Goal: Task Accomplishment & Management: Use online tool/utility

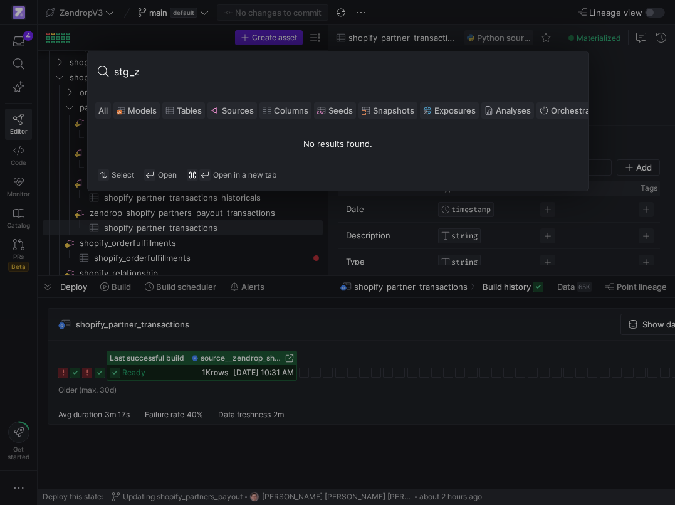
type input "stg_ze"
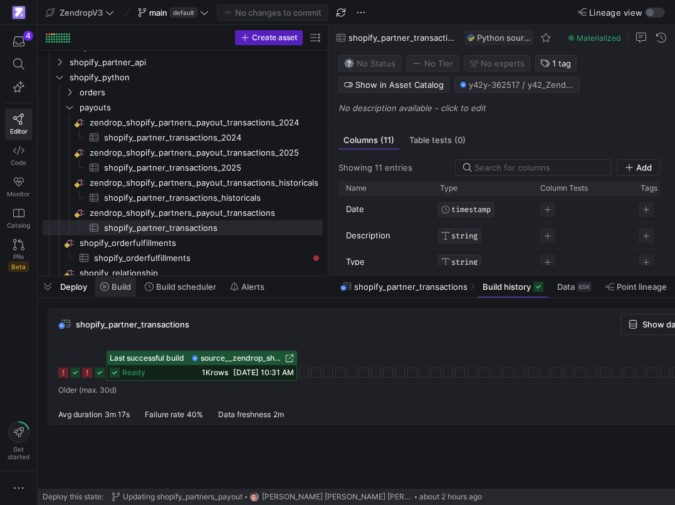
click at [127, 292] on span at bounding box center [115, 287] width 41 height 20
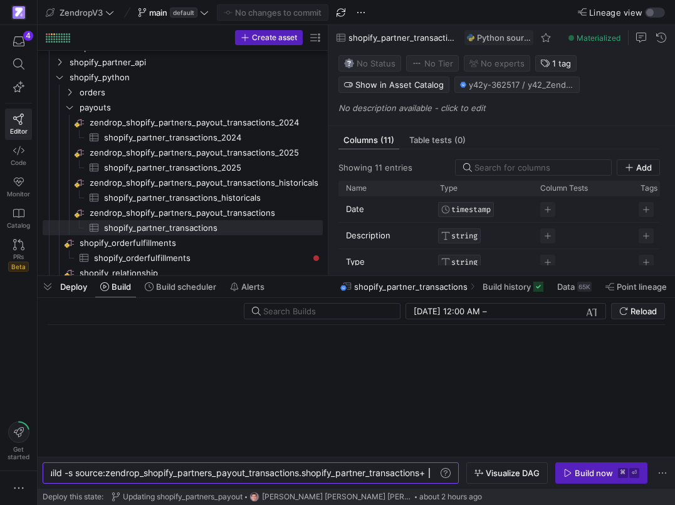
scroll to position [0, 406]
click at [501, 477] on span "Visualize DAG" at bounding box center [513, 473] width 54 height 10
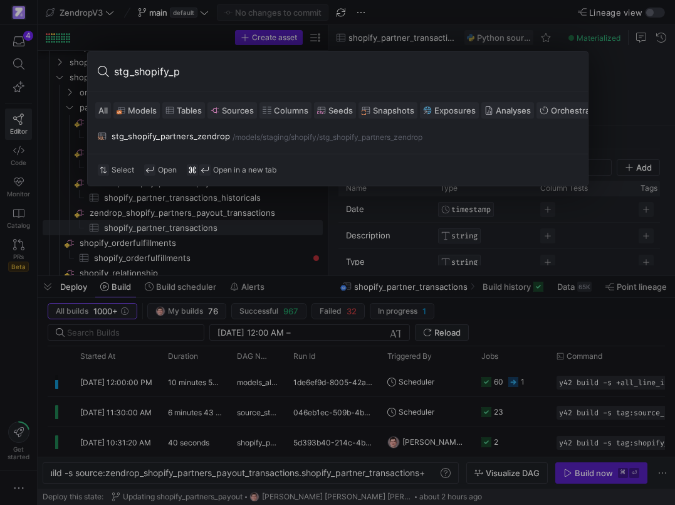
type input "stg_shopify_pa"
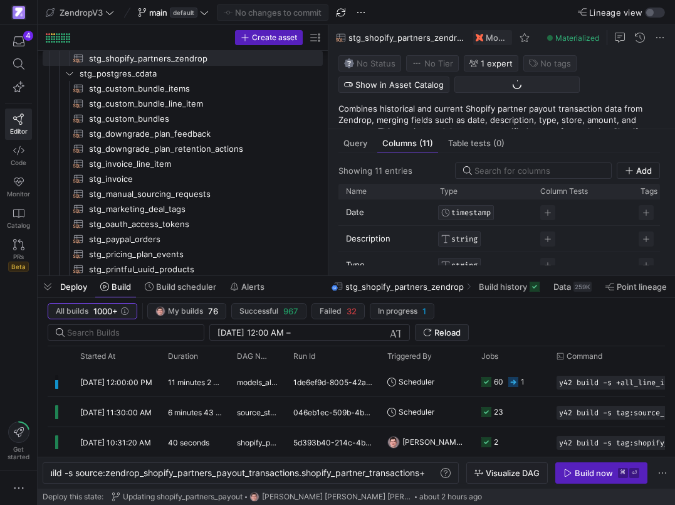
scroll to position [421, 0]
click at [559, 285] on span "Data" at bounding box center [563, 287] width 18 height 10
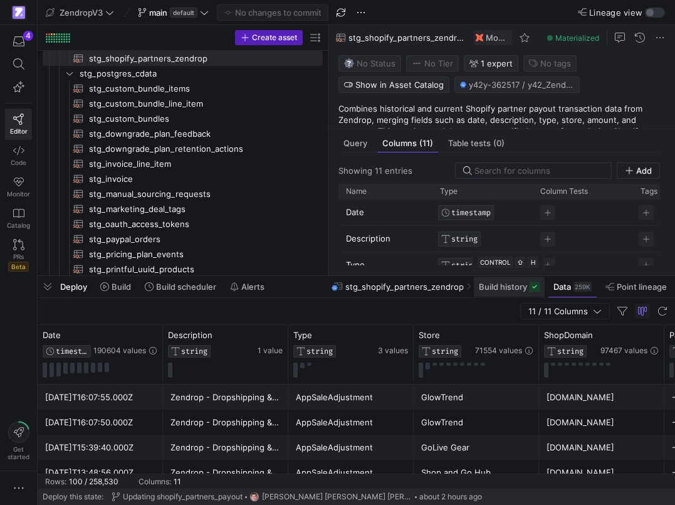
click at [511, 292] on span at bounding box center [509, 287] width 71 height 20
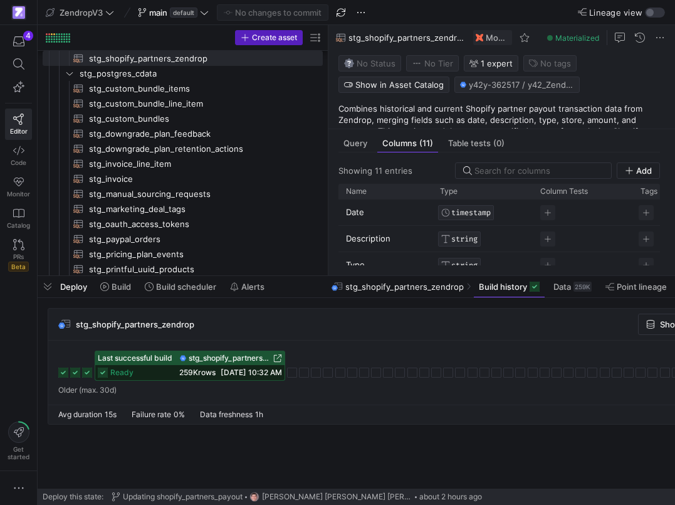
click at [218, 361] on span "stg_shopify_partners_zendrop" at bounding box center [230, 358] width 82 height 9
click at [368, 140] on div "Query" at bounding box center [356, 143] width 34 height 18
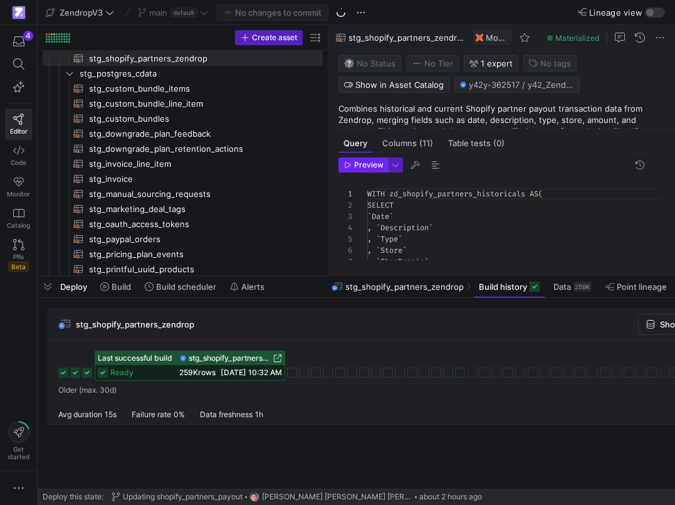
scroll to position [113, 0]
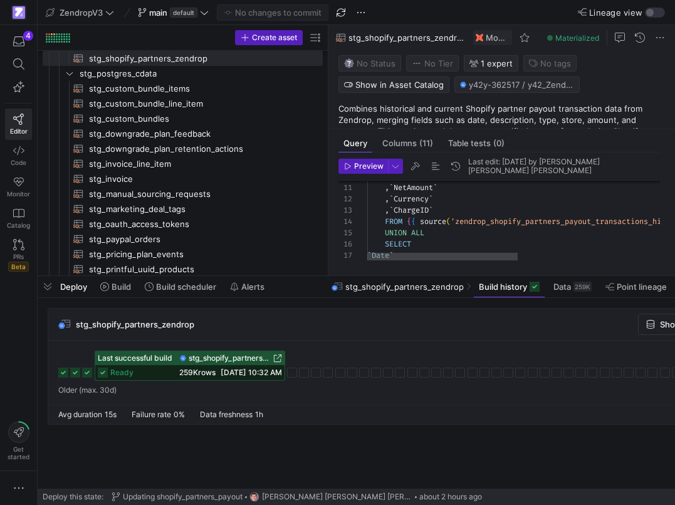
click at [420, 230] on div "` Date ` SELECT UNION ALL FROM { { source ( 'zendrop_shopify_partners_payout_tr…" at bounding box center [662, 440] width 591 height 762
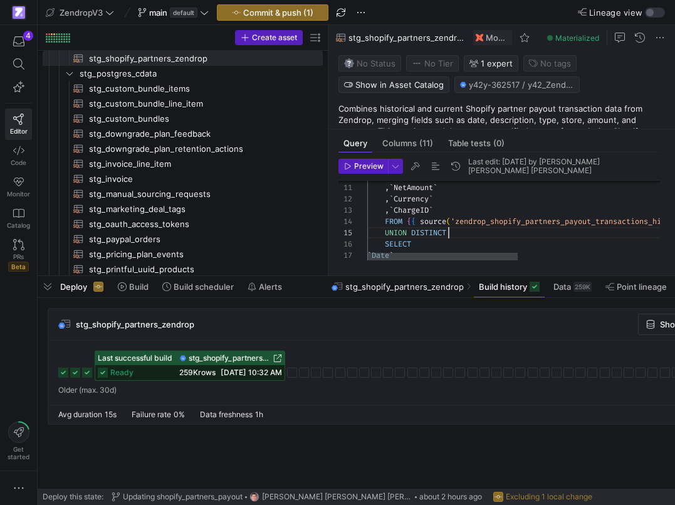
scroll to position [45, 82]
click at [424, 232] on div "` Date ` SELECT UNION DISTINCT FROM { { source ( 'zendrop_shopify_partners_payo…" at bounding box center [662, 440] width 591 height 762
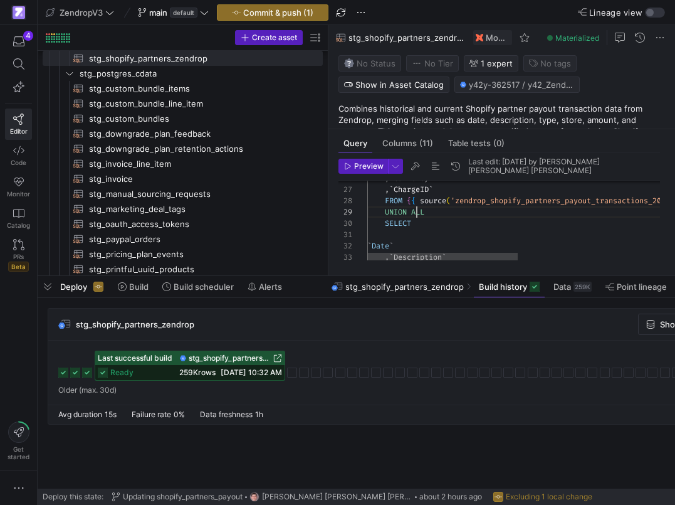
click at [418, 211] on div ", ` Currency ` , ` ChargeID ` FROM { { source ( 'zendrop_shopify_partners_payou…" at bounding box center [662, 261] width 591 height 762
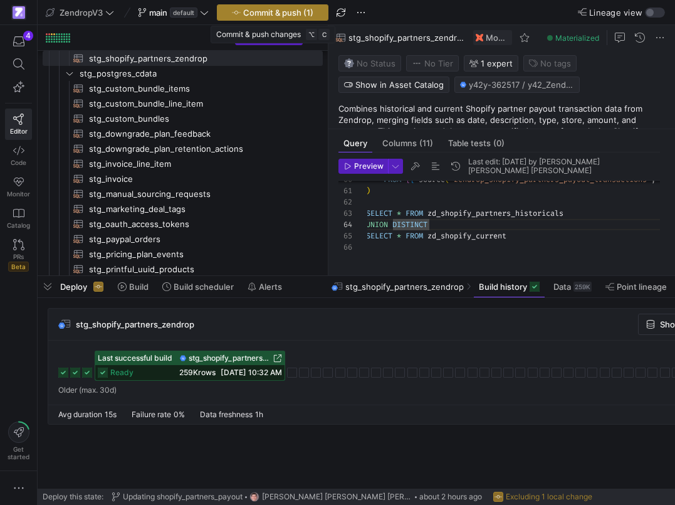
click at [298, 13] on span "Commit & push (1)" at bounding box center [278, 13] width 70 height 10
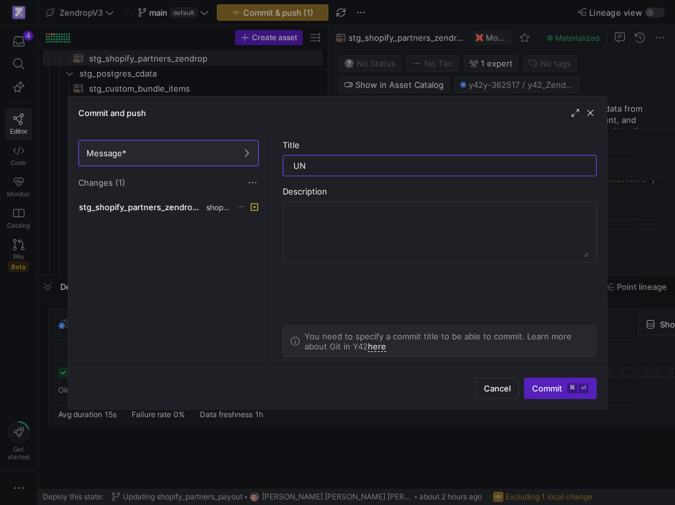
type input "U"
type input "Union Distinct"
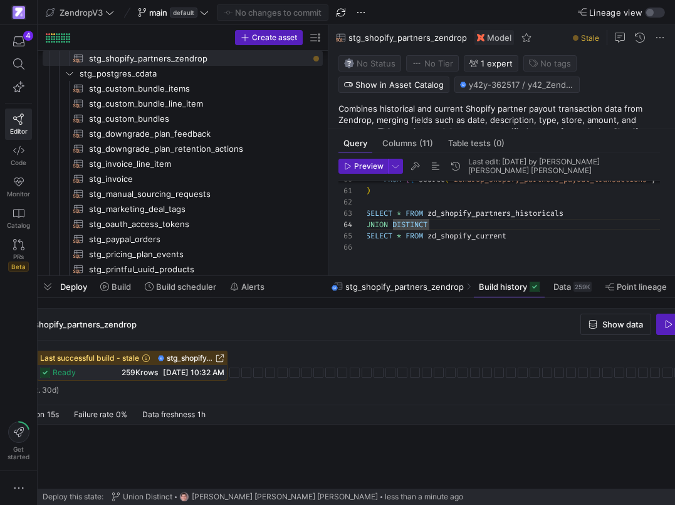
scroll to position [0, 136]
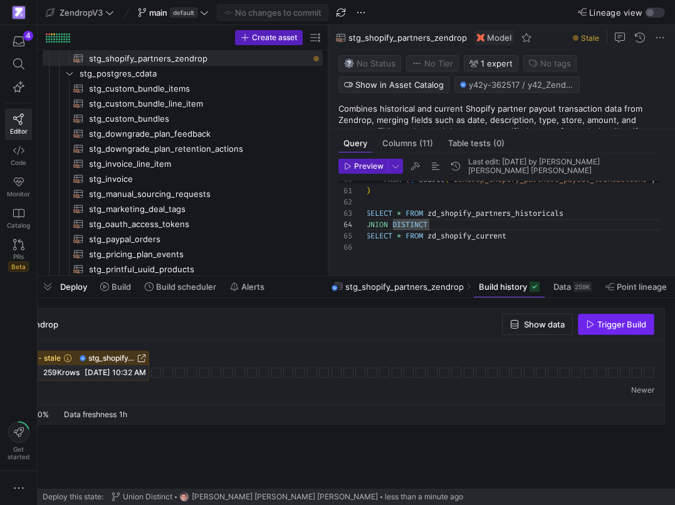
click at [603, 329] on span "Trigger Build" at bounding box center [622, 324] width 49 height 10
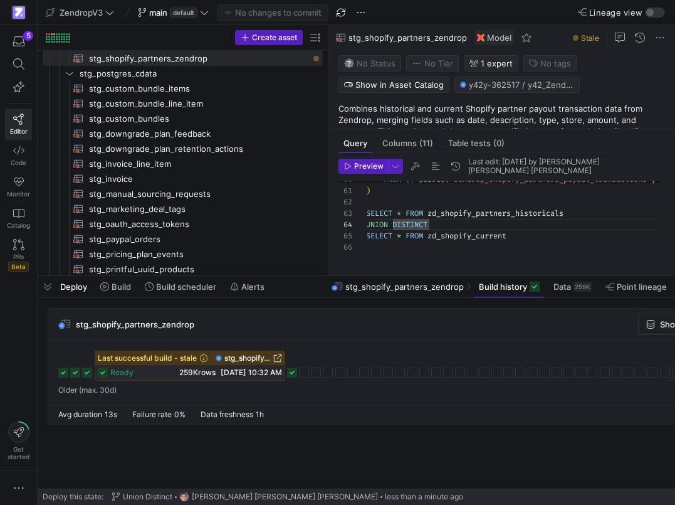
click at [290, 373] on rect at bounding box center [292, 372] width 10 height 10
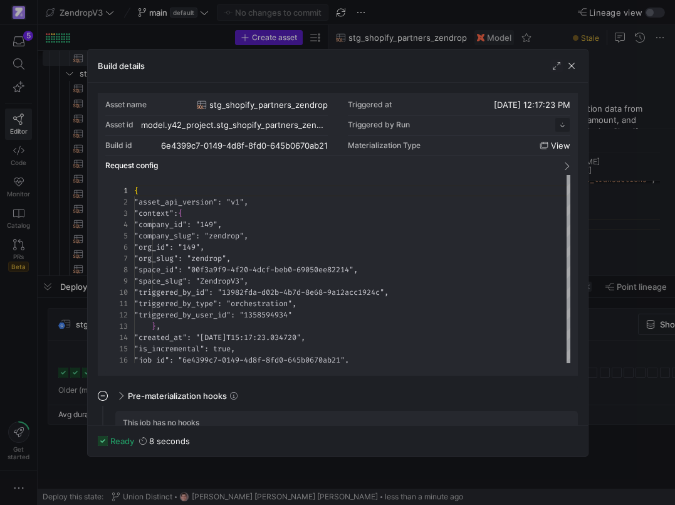
scroll to position [113, 0]
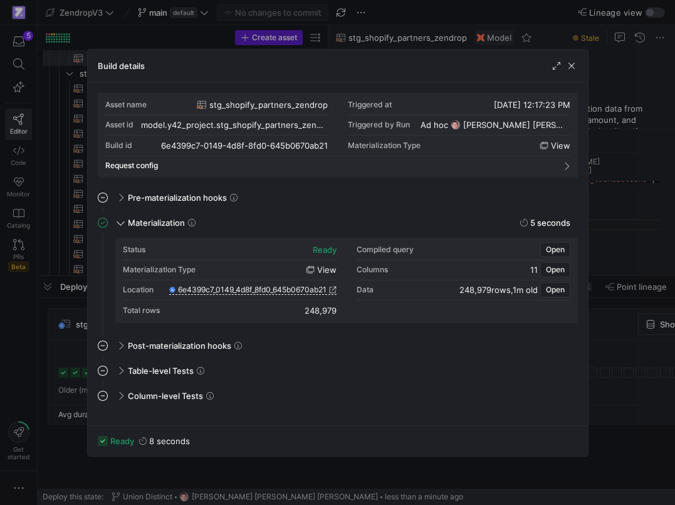
click at [71, 356] on div at bounding box center [337, 252] width 675 height 505
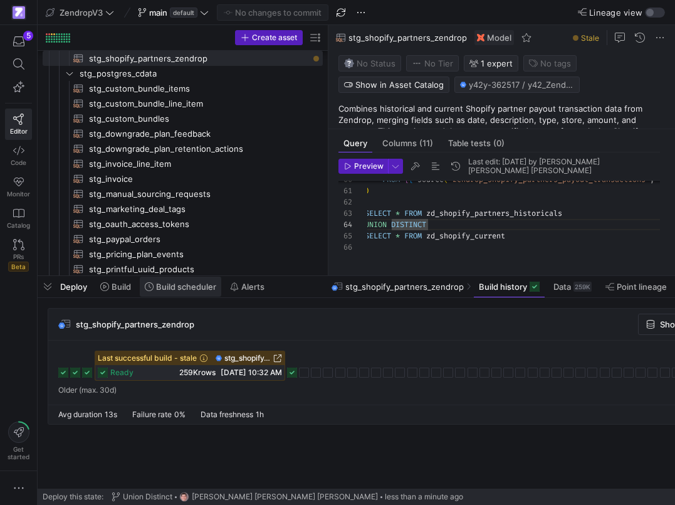
click at [167, 287] on span "Build scheduler" at bounding box center [186, 287] width 60 height 10
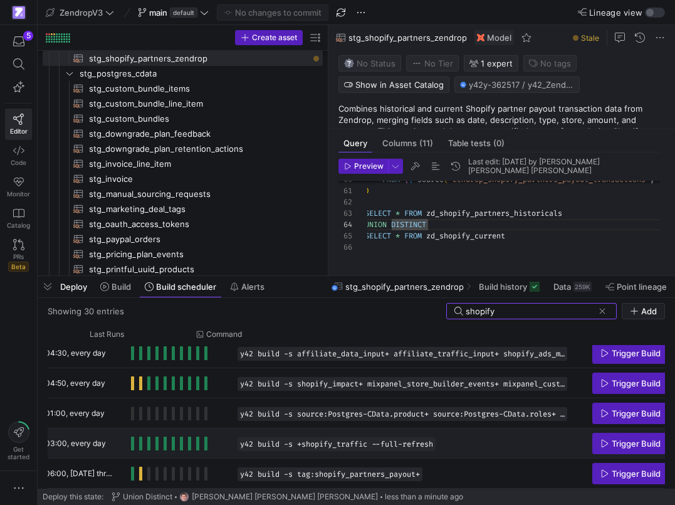
scroll to position [0, 226]
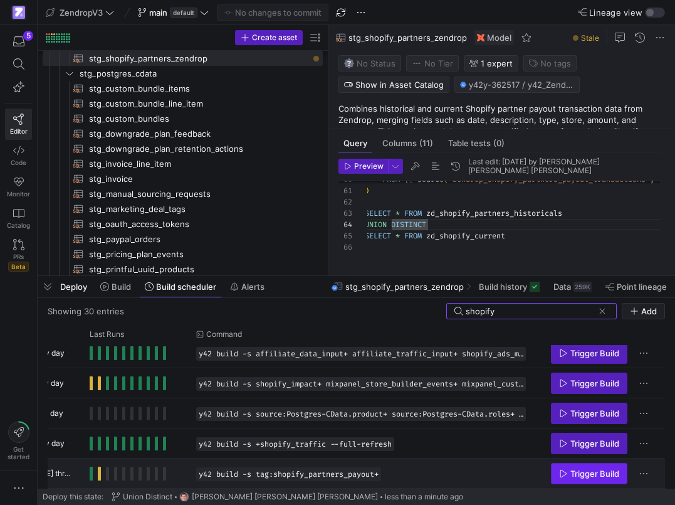
type input "shopify"
click at [609, 468] on span "Press SPACE to select this row." at bounding box center [589, 473] width 75 height 20
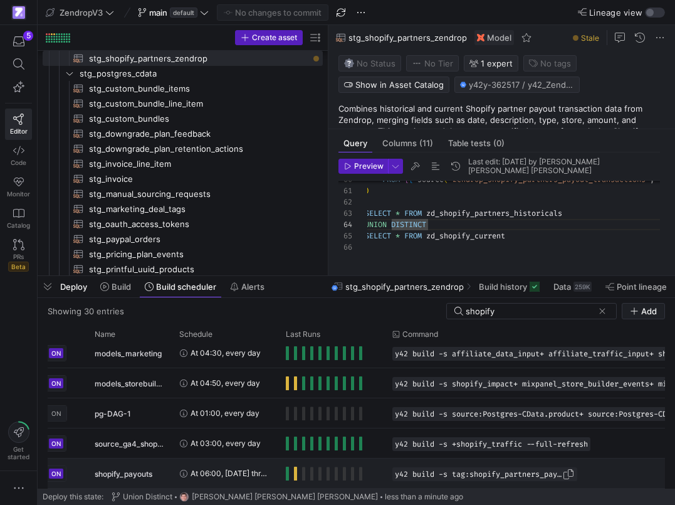
scroll to position [0, 0]
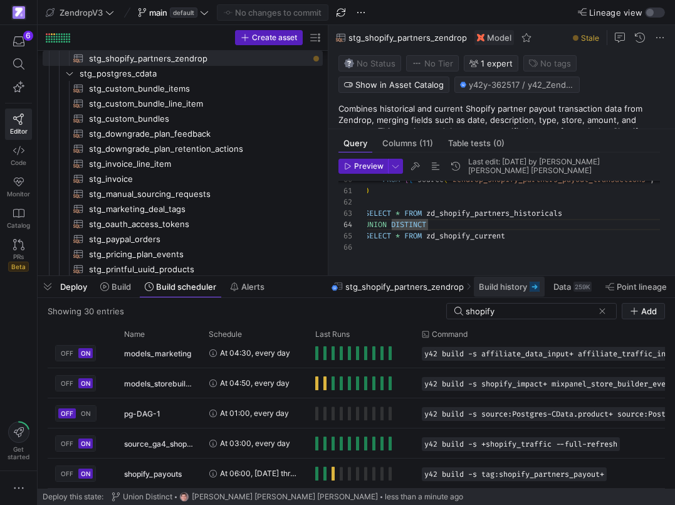
click at [509, 287] on span "Build history" at bounding box center [503, 287] width 48 height 10
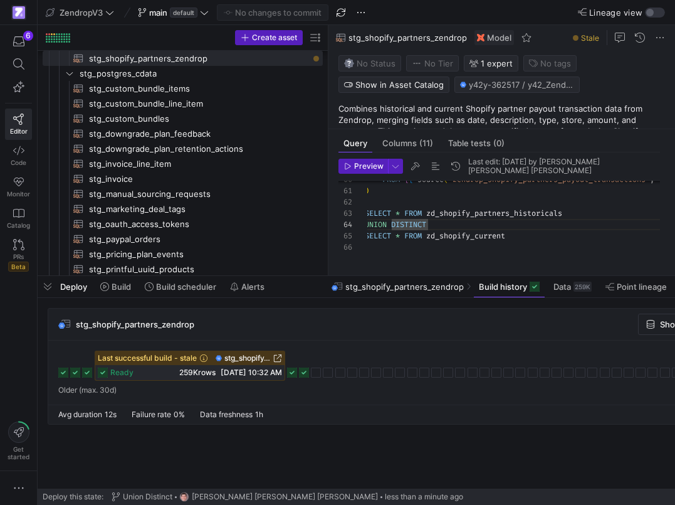
click at [305, 373] on rect at bounding box center [304, 372] width 10 height 10
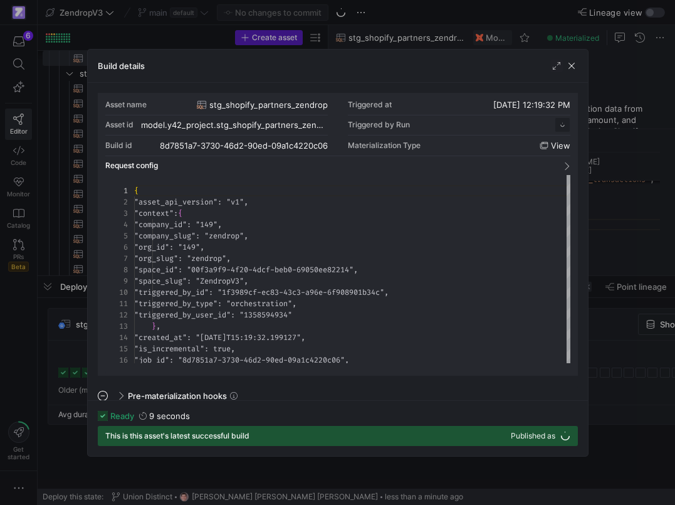
scroll to position [113, 0]
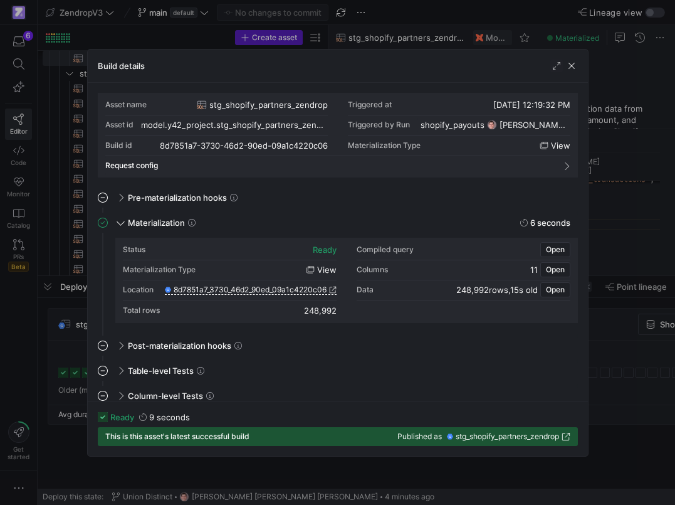
click at [55, 361] on div at bounding box center [337, 252] width 675 height 505
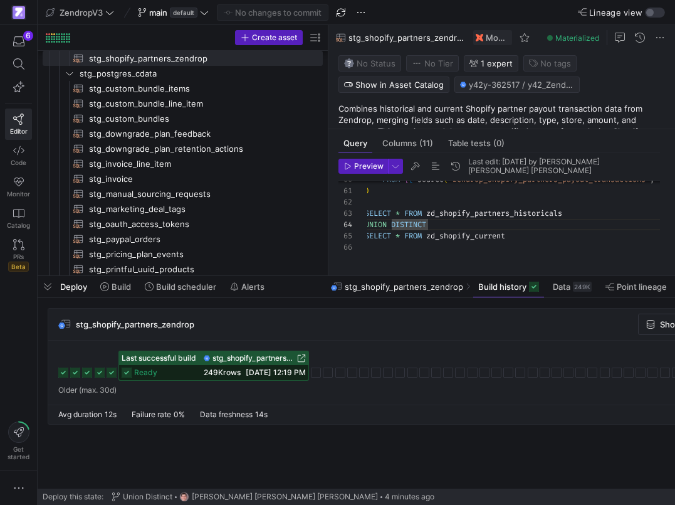
click at [110, 370] on icon at bounding box center [112, 372] width 10 height 10
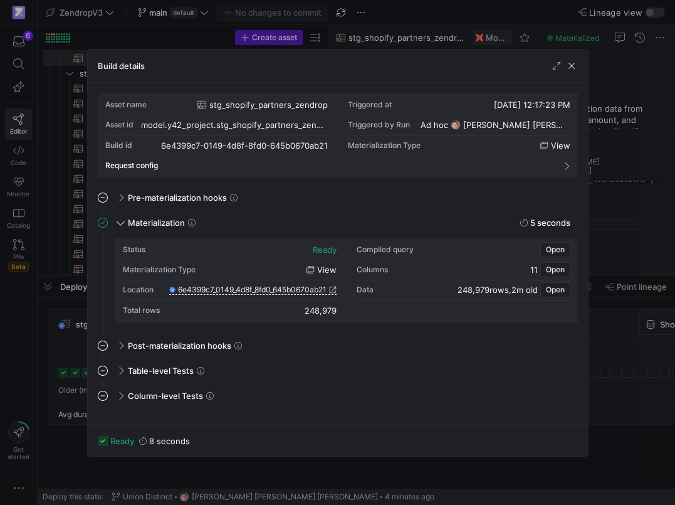
click at [61, 354] on div at bounding box center [337, 252] width 675 height 505
